Goal: Find specific page/section: Find specific page/section

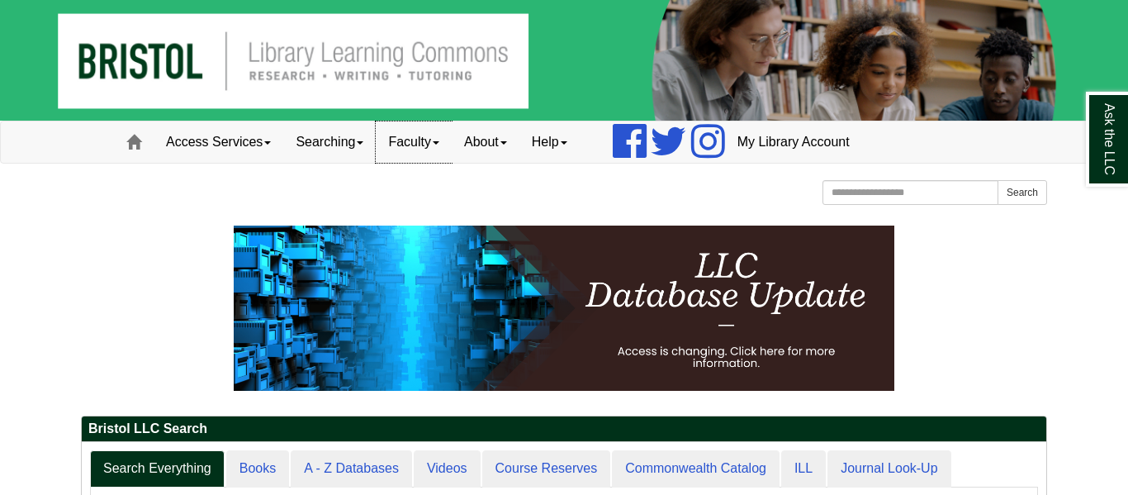
click at [426, 150] on link "Faculty" at bounding box center [414, 141] width 76 height 41
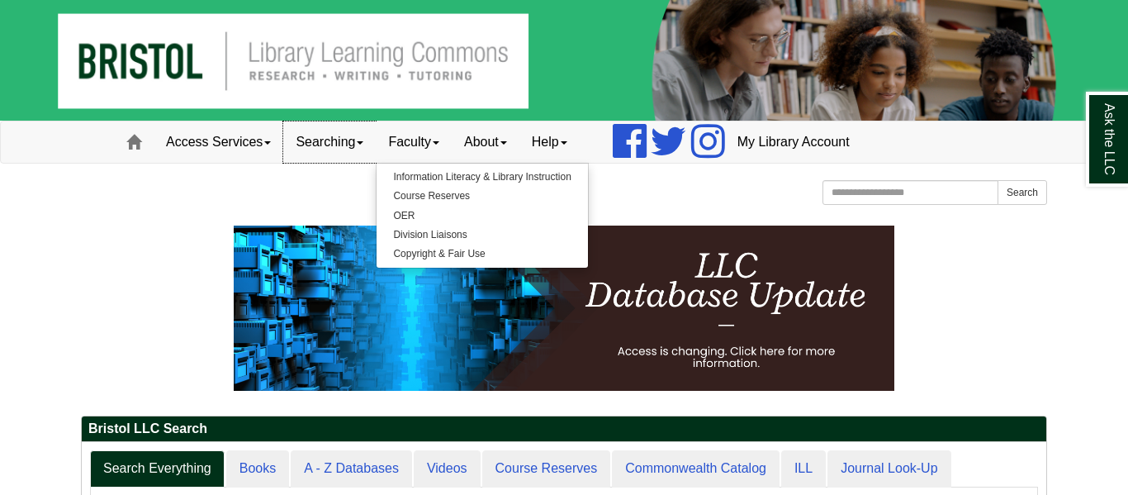
click at [345, 138] on link "Searching" at bounding box center [329, 141] width 93 height 41
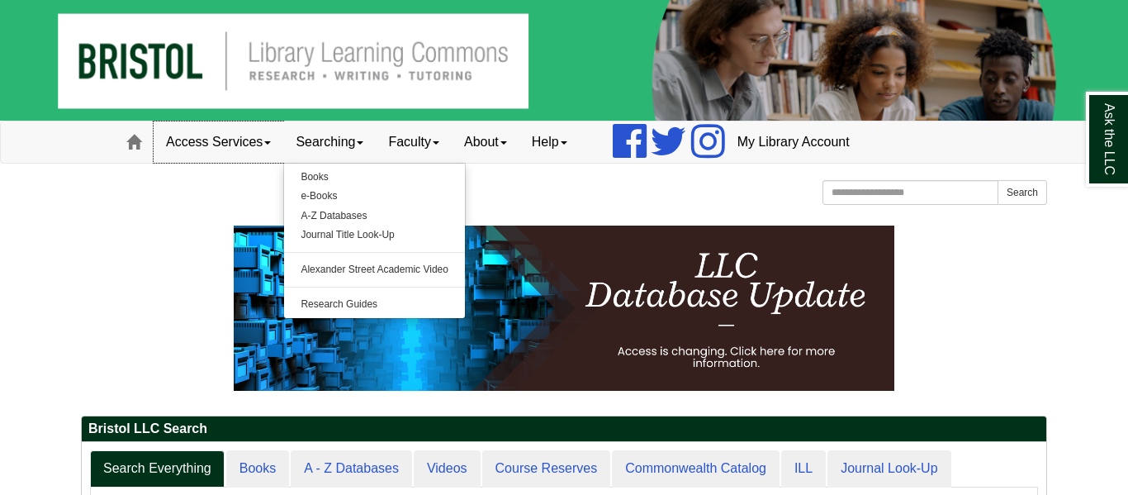
click at [249, 146] on link "Access Services" at bounding box center [219, 141] width 130 height 41
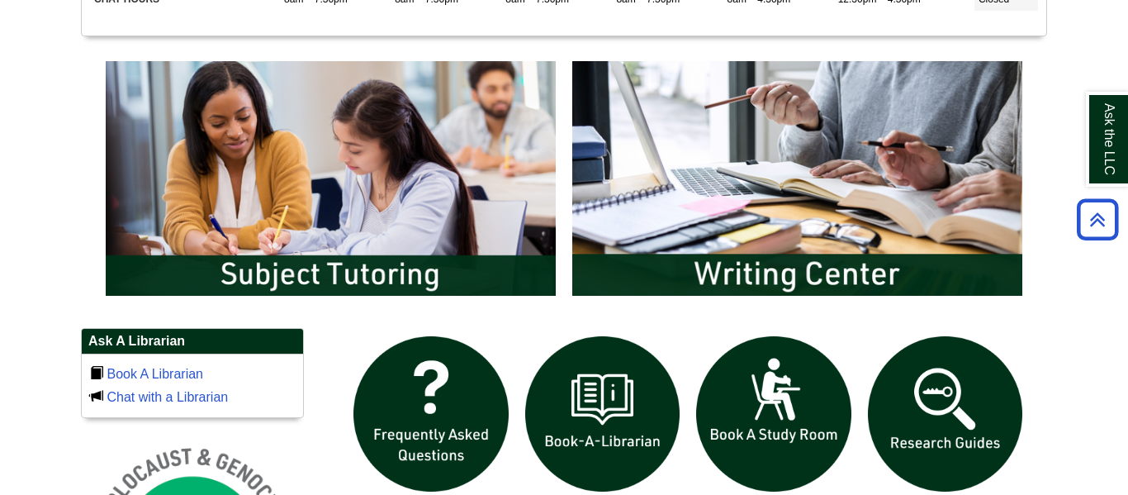
scroll to position [894, 0]
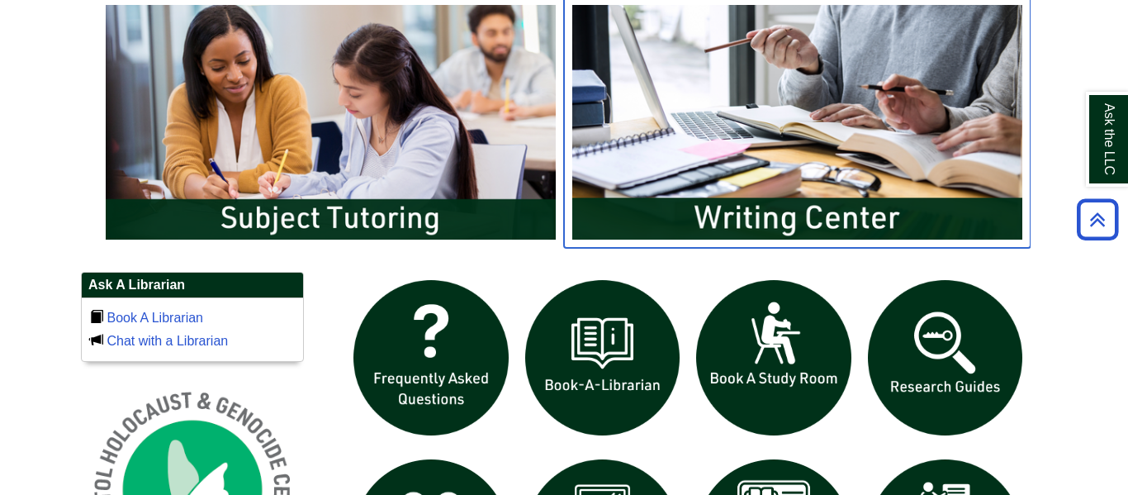
click at [719, 206] on img "slideshow" at bounding box center [797, 122] width 467 height 251
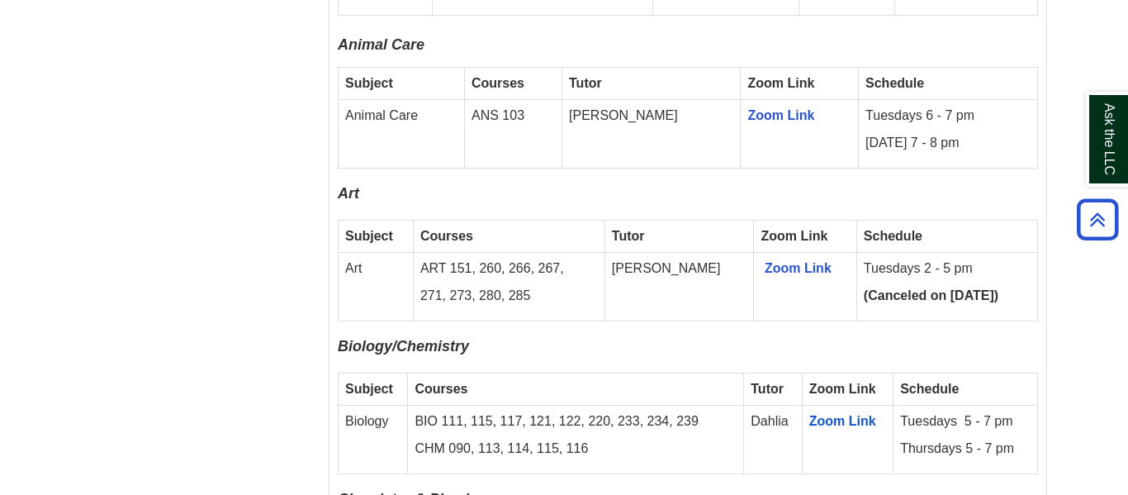
scroll to position [1642, 0]
